Goal: Information Seeking & Learning: Learn about a topic

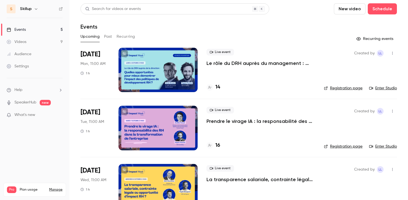
scroll to position [14, 0]
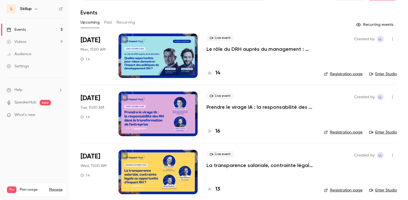
click at [220, 165] on p "La transparence salariale, contrainte légale ou opportunité d’impact RH ?" at bounding box center [261, 165] width 109 height 7
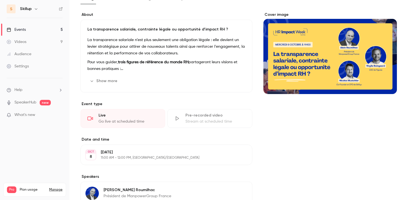
scroll to position [39, 0]
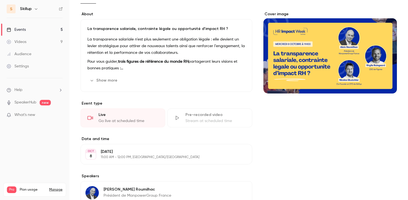
click at [109, 78] on button "Show more" at bounding box center [103, 80] width 33 height 9
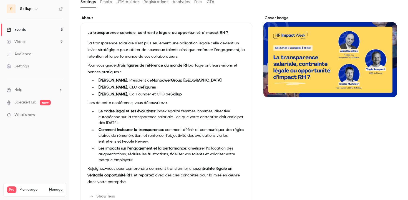
scroll to position [33, 0]
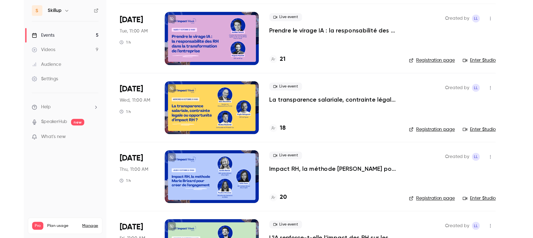
scroll to position [96, 0]
